Goal: Browse casually

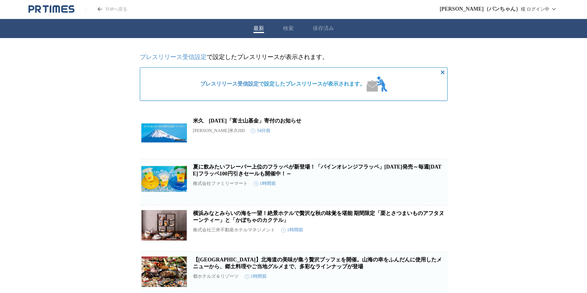
scroll to position [38, 0]
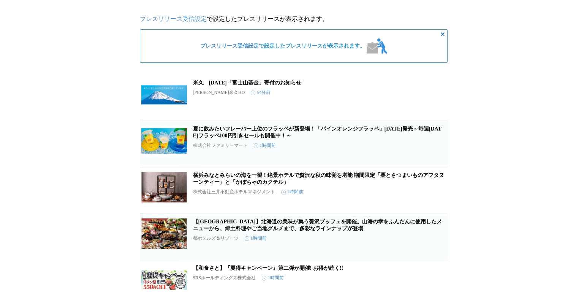
click at [358, 231] on link "【[GEOGRAPHIC_DATA]】北海道の美味が集う贅沢ブッフェを開催。山海の幸をふんだんに使用したメニューから、郷土料理やご当地グルメまで、多彩なライン…" at bounding box center [317, 225] width 249 height 13
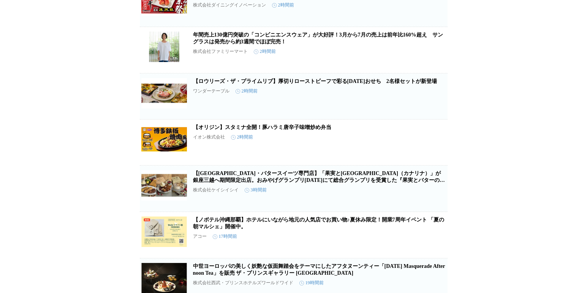
scroll to position [304, 0]
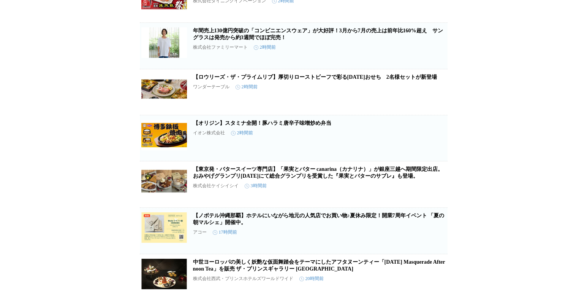
scroll to position [456, 0]
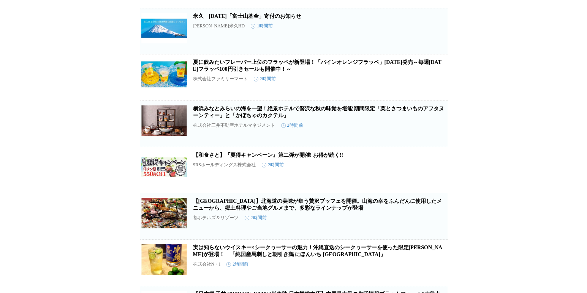
scroll to position [152, 0]
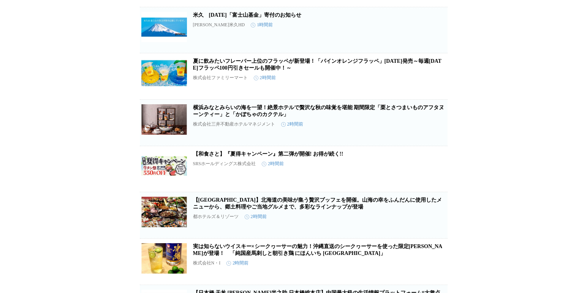
click at [306, 157] on link "【和食さと】『夏得キャンペーン』第二弾が開催! お得が続く!!" at bounding box center [268, 154] width 151 height 6
